Goal: Transaction & Acquisition: Purchase product/service

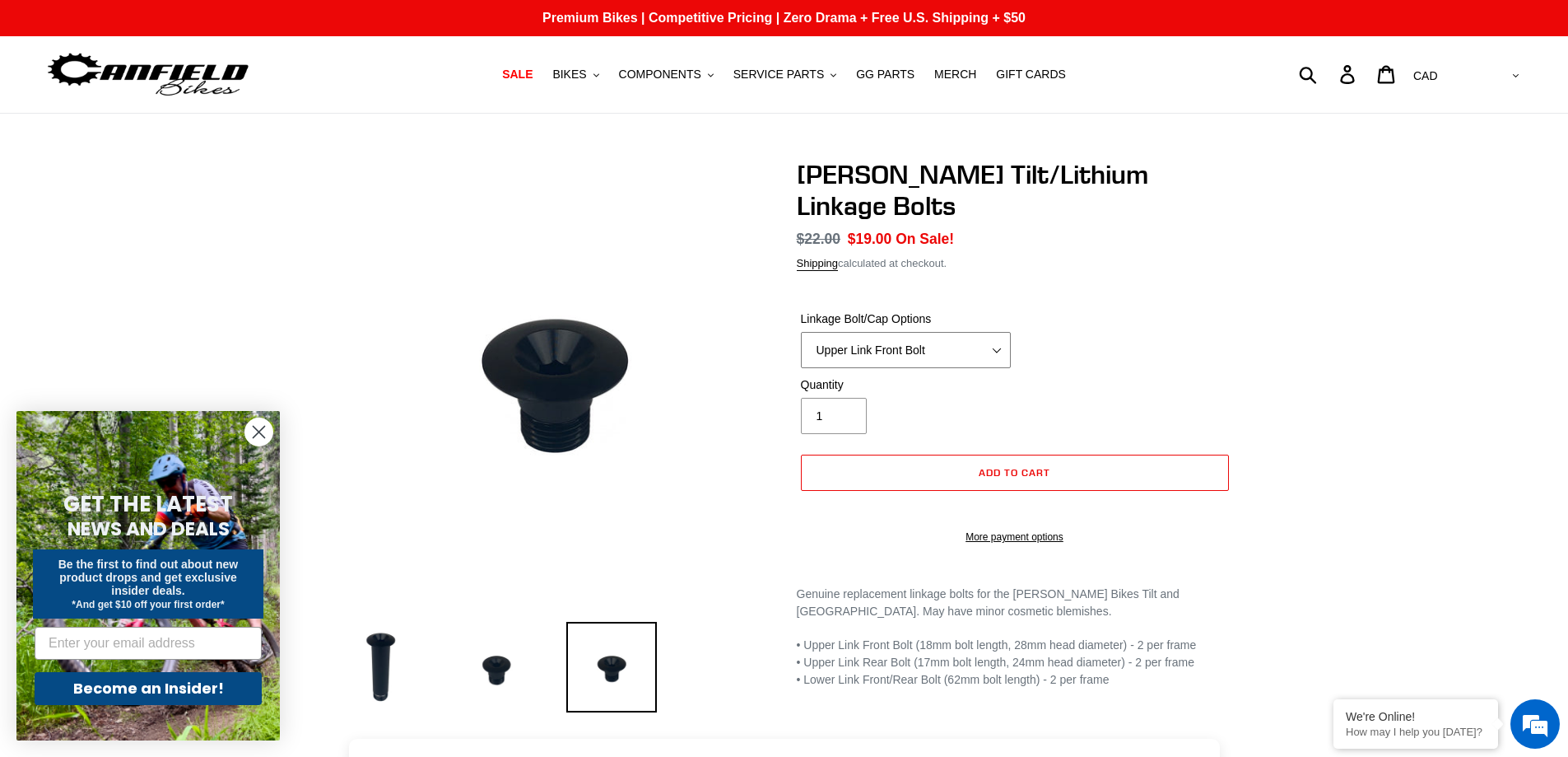
click at [952, 332] on select "Upper Link Front Bolt Upper Link Rear Bolt Lower Link Front/Rear Bolt" at bounding box center [906, 350] width 210 height 36
click at [801, 332] on select "Upper Link Front Bolt Upper Link Rear Bolt Lower Link Front/Rear Bolt" at bounding box center [906, 350] width 210 height 36
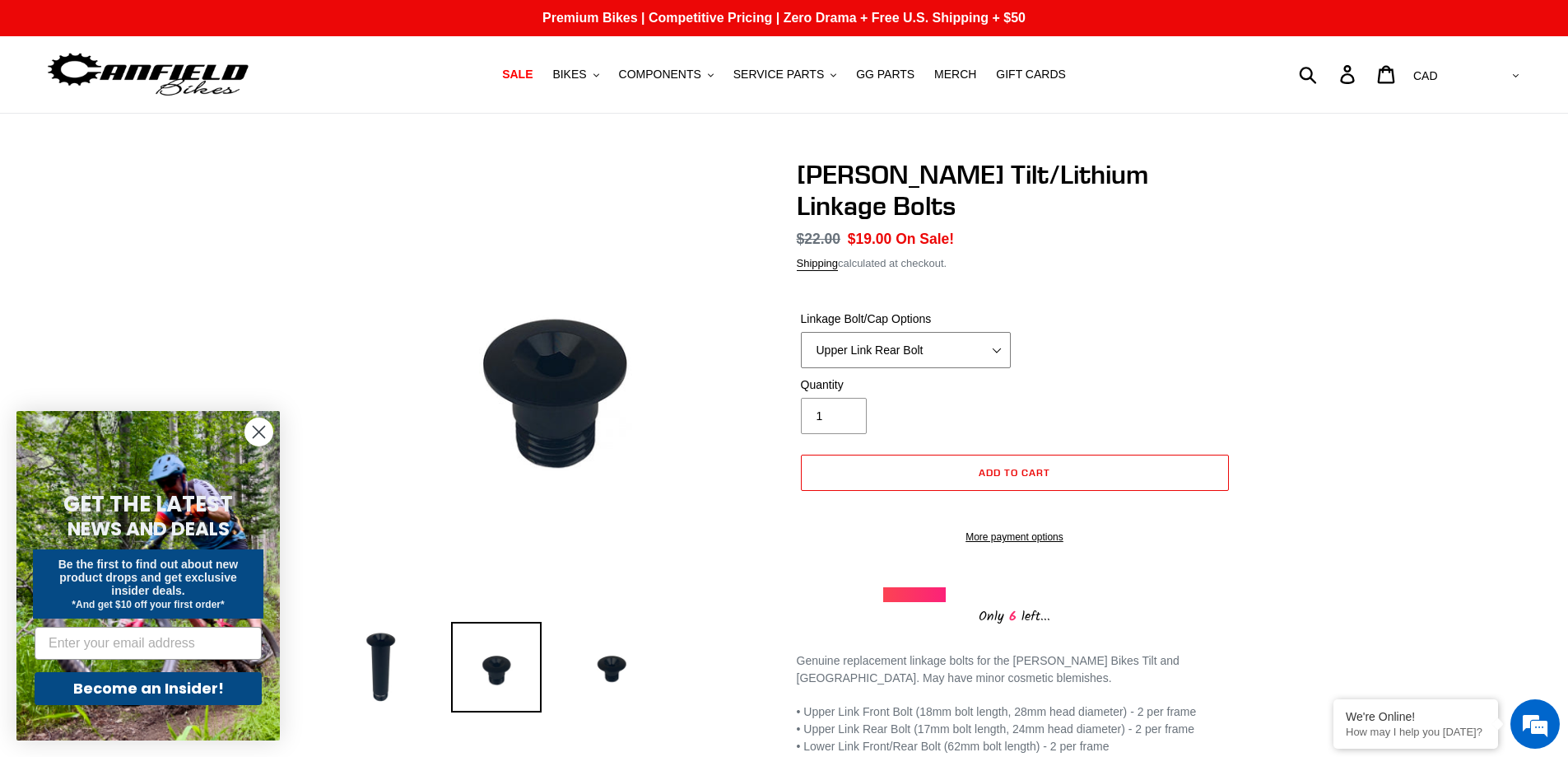
click at [908, 332] on select "Upper Link Front Bolt Upper Link Rear Bolt Lower Link Front/Rear Bolt" at bounding box center [906, 350] width 210 height 36
click at [801, 332] on select "Upper Link Front Bolt Upper Link Rear Bolt Lower Link Front/Rear Bolt" at bounding box center [906, 350] width 210 height 36
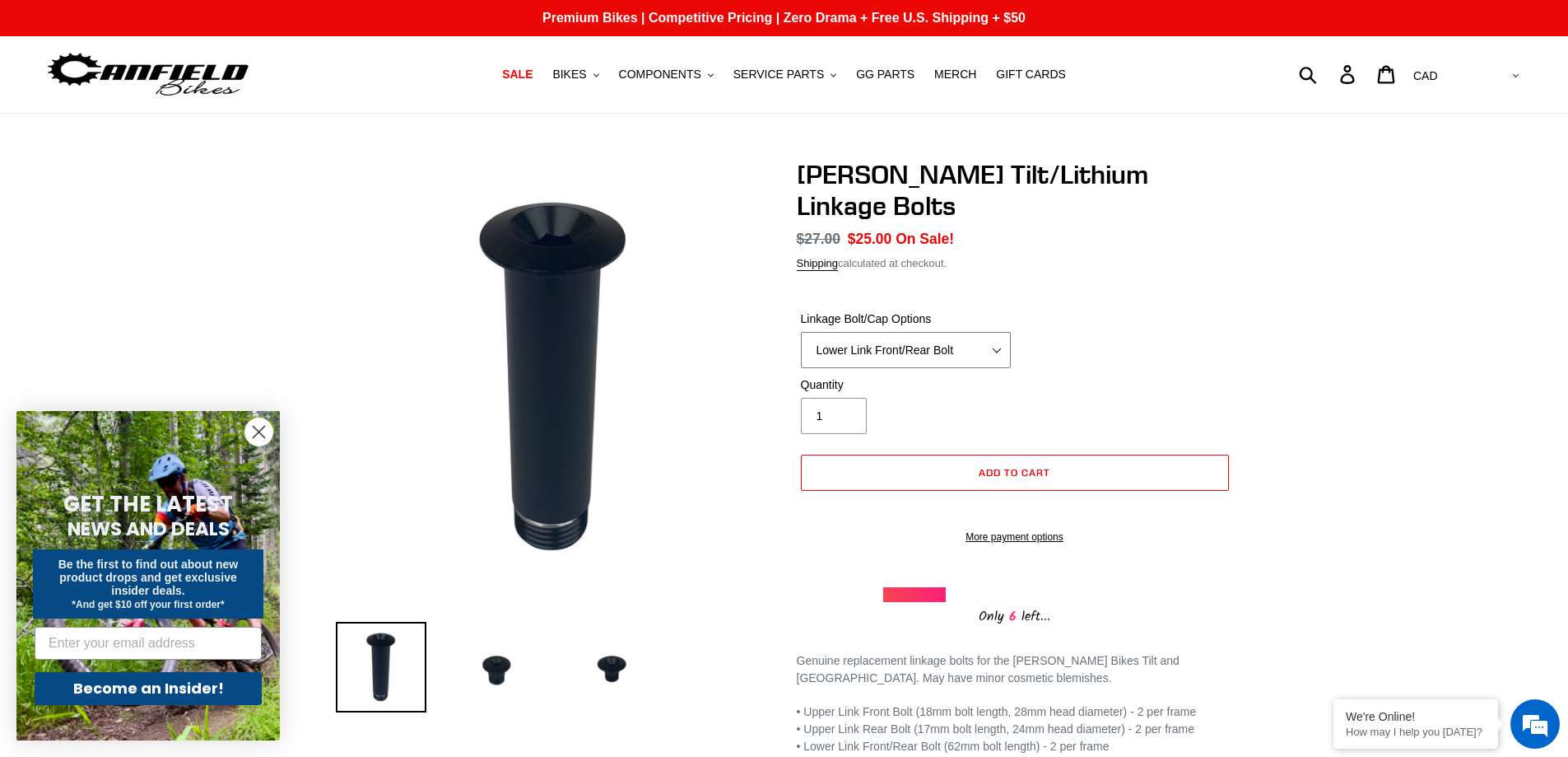
click at [975, 332] on select "Upper Link Front Bolt Upper Link Rear Bolt Lower Link Front/Rear Bolt" at bounding box center [906, 350] width 210 height 36
select select "Upper Link Front Bolt"
click at [801, 332] on select "Upper Link Front Bolt Upper Link Rear Bolt Lower Link Front/Rear Bolt" at bounding box center [906, 350] width 210 height 36
click at [271, 431] on circle "Close dialog" at bounding box center [258, 432] width 27 height 27
